Goal: Check status: Check status

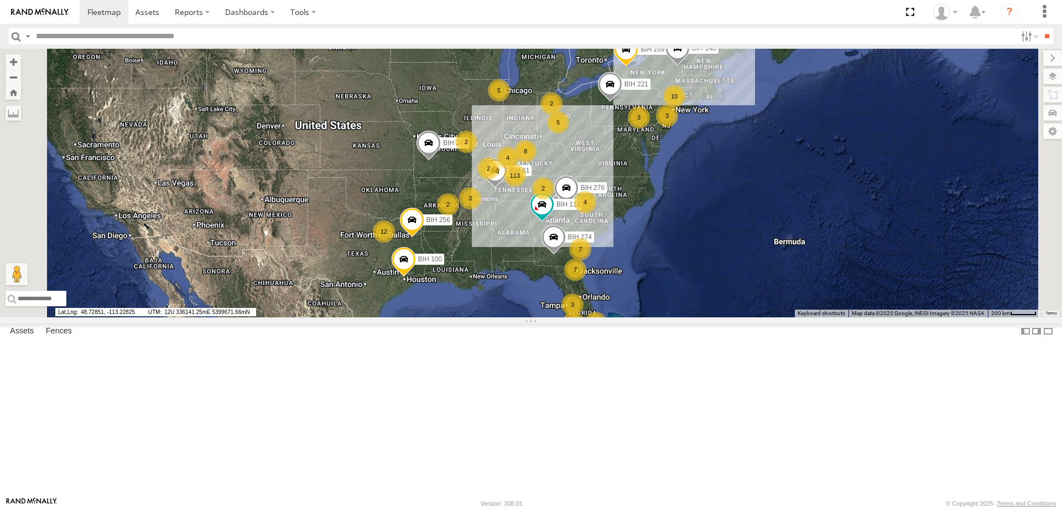
click at [89, 37] on input "text" at bounding box center [524, 36] width 985 height 16
type input "*******"
click at [1041, 28] on input "**" at bounding box center [1047, 36] width 13 height 16
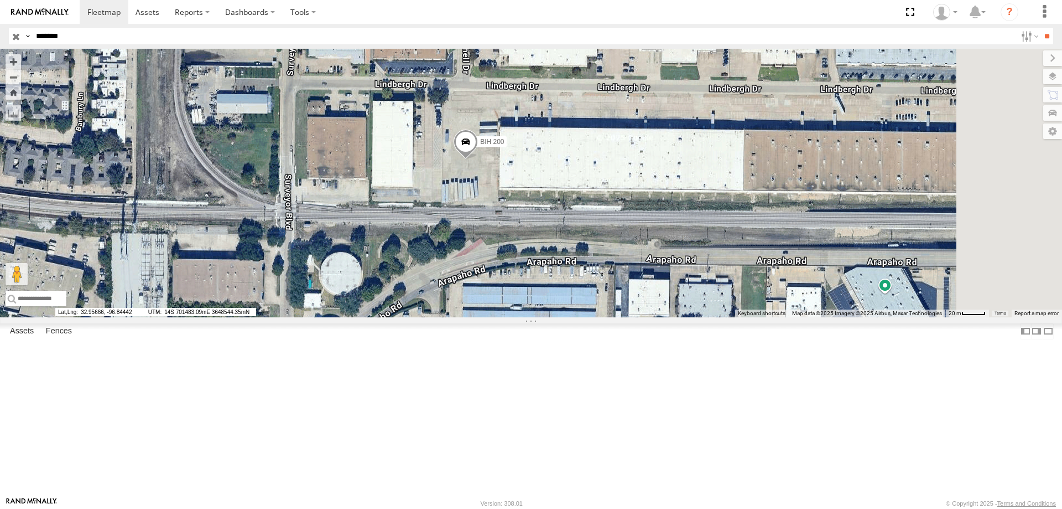
drag, startPoint x: 755, startPoint y: 265, endPoint x: 673, endPoint y: 308, distance: 92.6
click at [673, 308] on div "BIH 200" at bounding box center [531, 183] width 1062 height 268
click at [478, 159] on span at bounding box center [465, 144] width 24 height 30
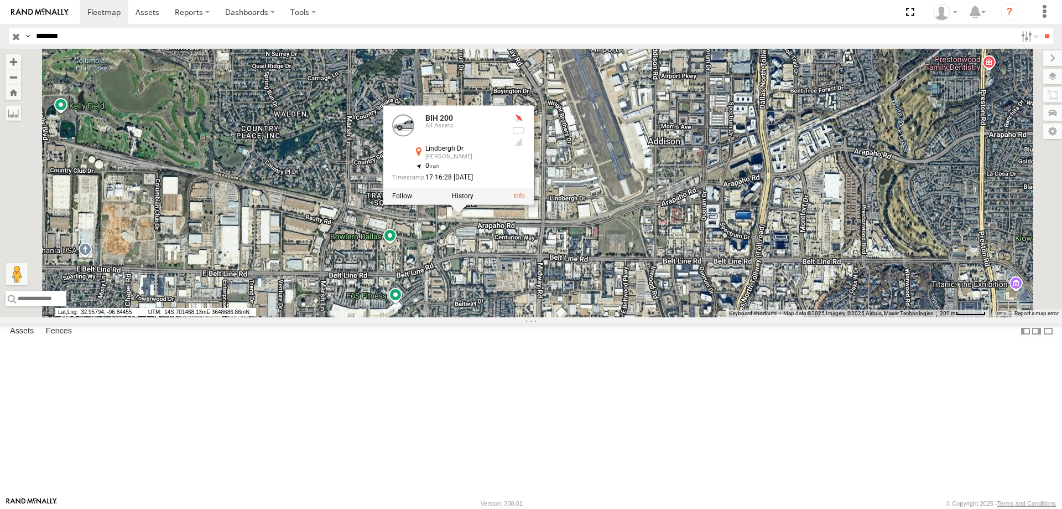
click at [534, 205] on div at bounding box center [458, 196] width 151 height 17
click at [474, 200] on label at bounding box center [463, 197] width 22 height 8
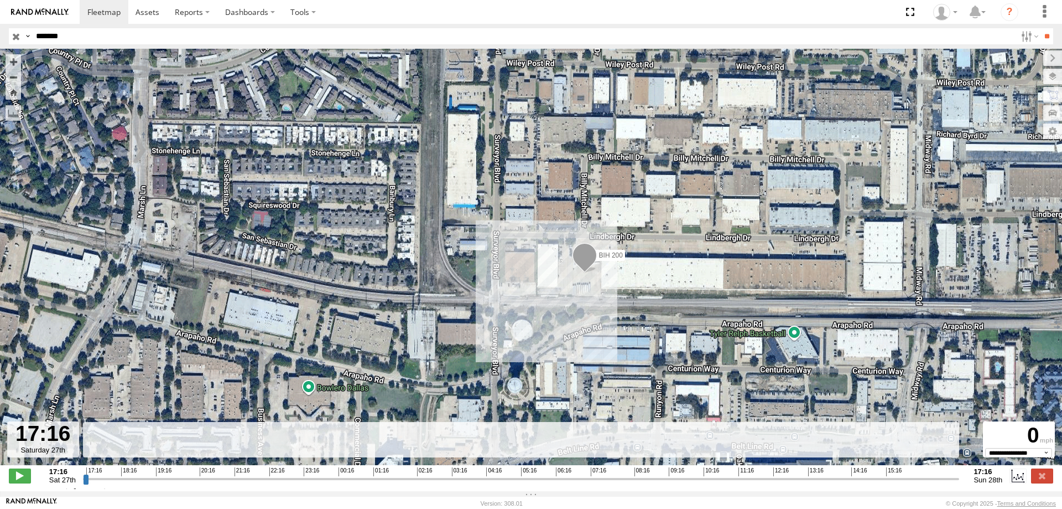
click at [562, 479] on input "range" at bounding box center [521, 478] width 877 height 11
click at [392, 439] on rect at bounding box center [521, 440] width 877 height 36
click at [23, 481] on span at bounding box center [20, 475] width 22 height 14
drag, startPoint x: 571, startPoint y: 485, endPoint x: 822, endPoint y: 502, distance: 251.8
click at [822, 484] on input "range" at bounding box center [521, 478] width 877 height 11
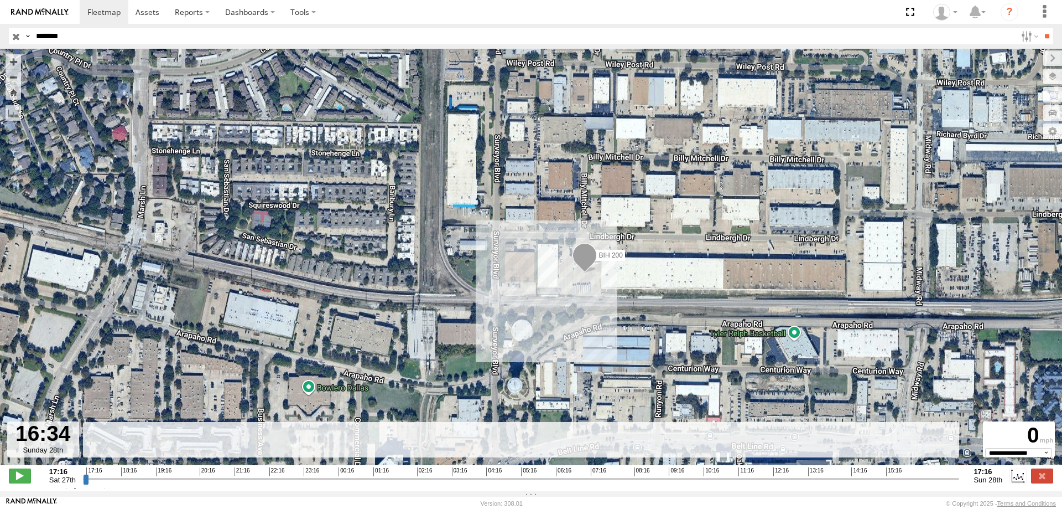
drag, startPoint x: 824, startPoint y: 484, endPoint x: 940, endPoint y: 488, distance: 115.7
click at [940, 484] on input "range" at bounding box center [521, 478] width 877 height 11
drag, startPoint x: 942, startPoint y: 482, endPoint x: 776, endPoint y: 495, distance: 165.9
click at [776, 484] on input "range" at bounding box center [521, 478] width 877 height 11
click at [1014, 483] on label at bounding box center [1018, 475] width 17 height 14
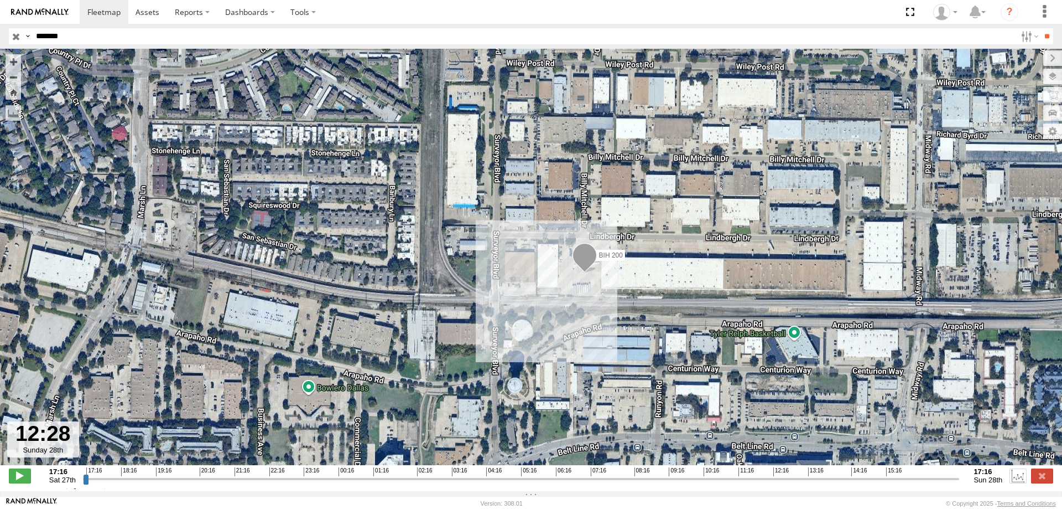
click at [1014, 483] on label at bounding box center [1018, 475] width 17 height 14
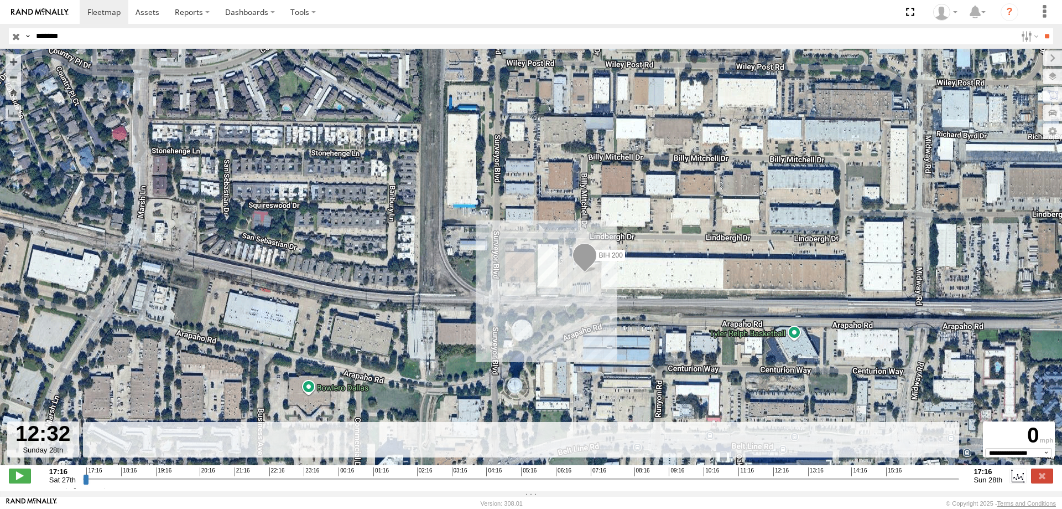
click at [396, 445] on rect at bounding box center [521, 440] width 877 height 36
click at [19, 481] on span at bounding box center [20, 475] width 22 height 14
type input "**********"
click at [1038, 480] on label at bounding box center [1042, 475] width 22 height 14
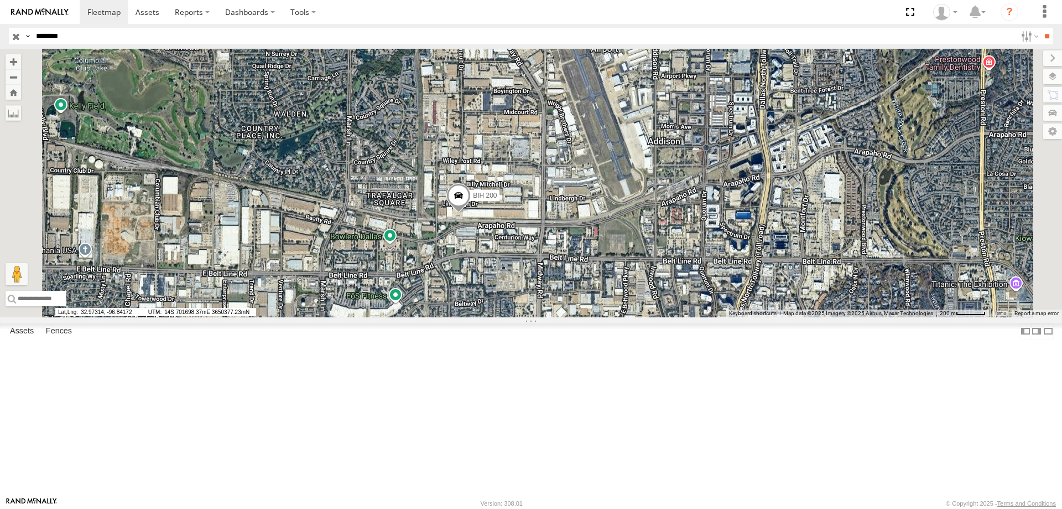
click at [651, 3] on section at bounding box center [570, 12] width 980 height 24
click at [618, 15] on section at bounding box center [570, 12] width 980 height 24
